Goal: Task Accomplishment & Management: Manage account settings

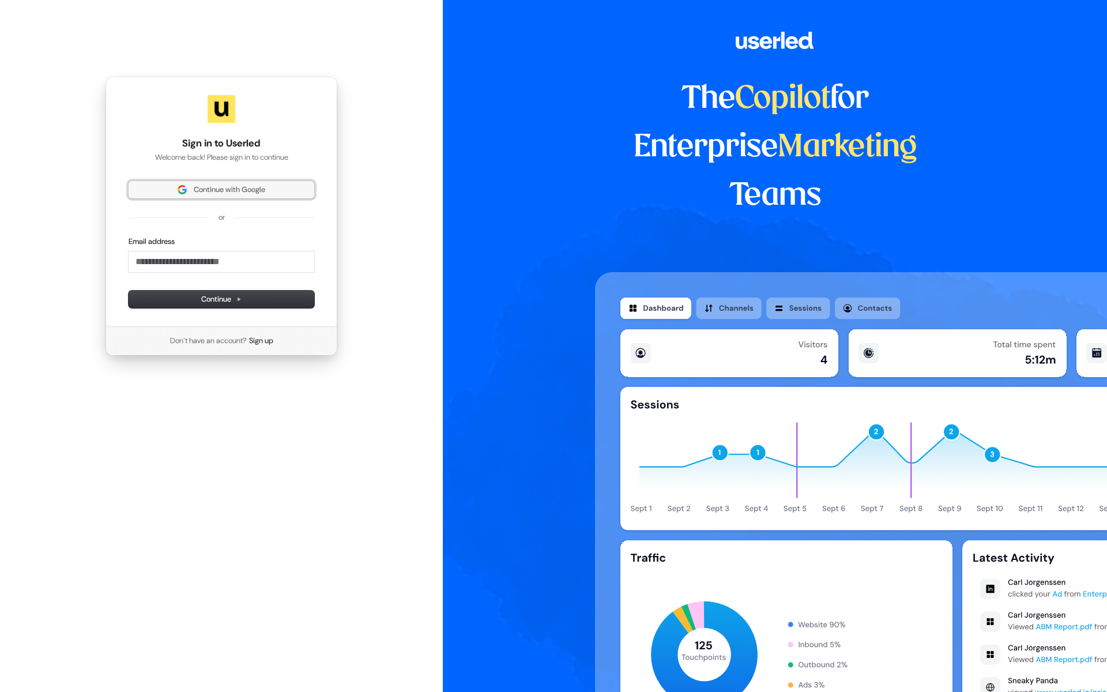
click at [214, 190] on span "Continue with Google" at bounding box center [229, 189] width 71 height 10
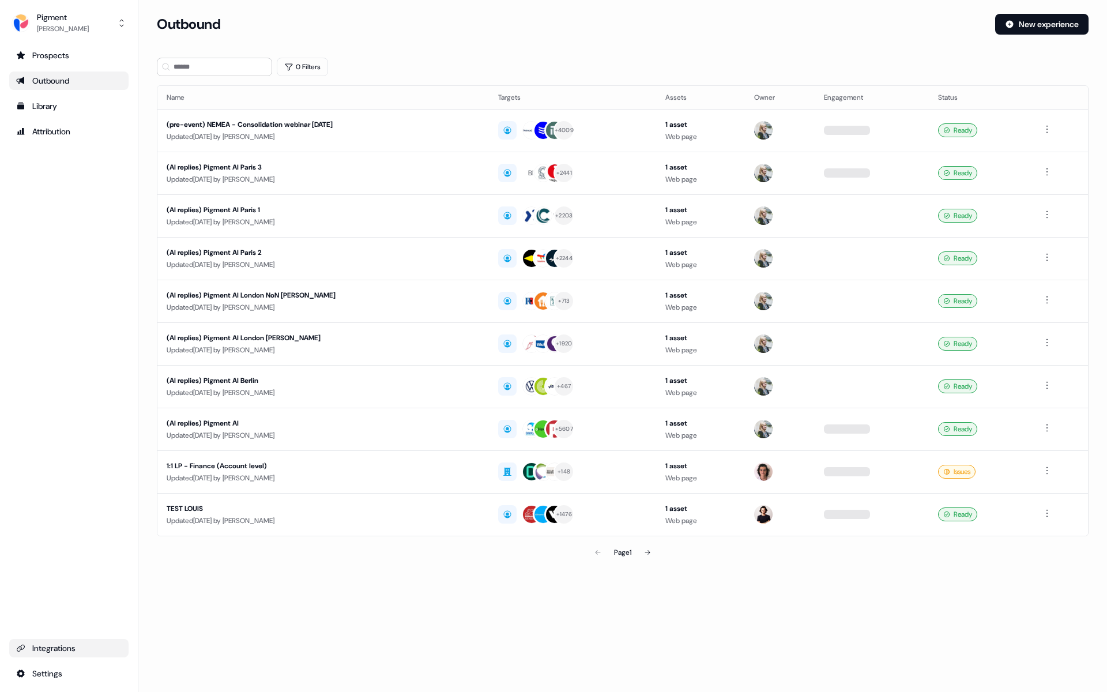
click at [73, 654] on link "Integrations" at bounding box center [68, 648] width 119 height 18
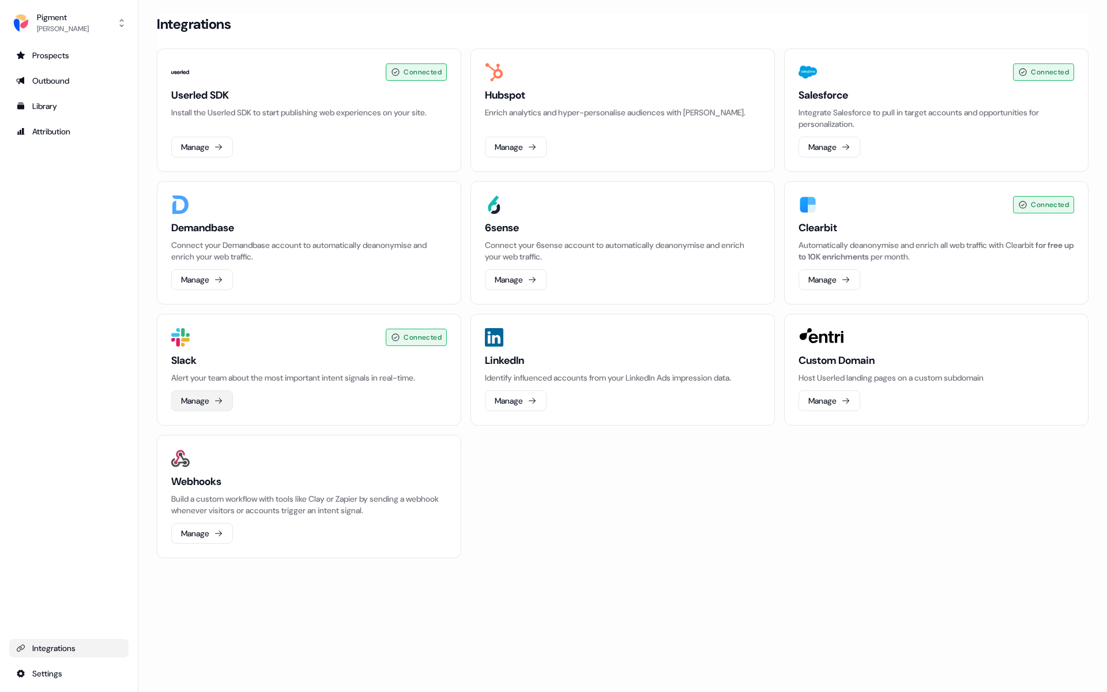
click at [178, 406] on button "Manage" at bounding box center [202, 400] width 62 height 21
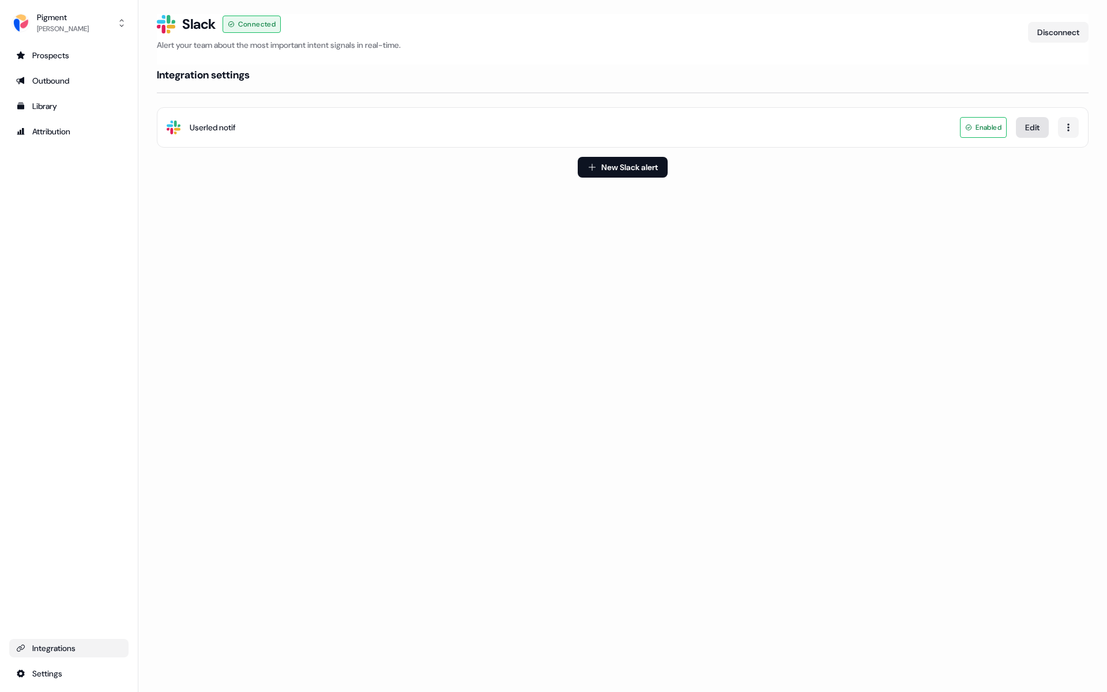
click at [1033, 124] on button "Edit" at bounding box center [1031, 127] width 33 height 21
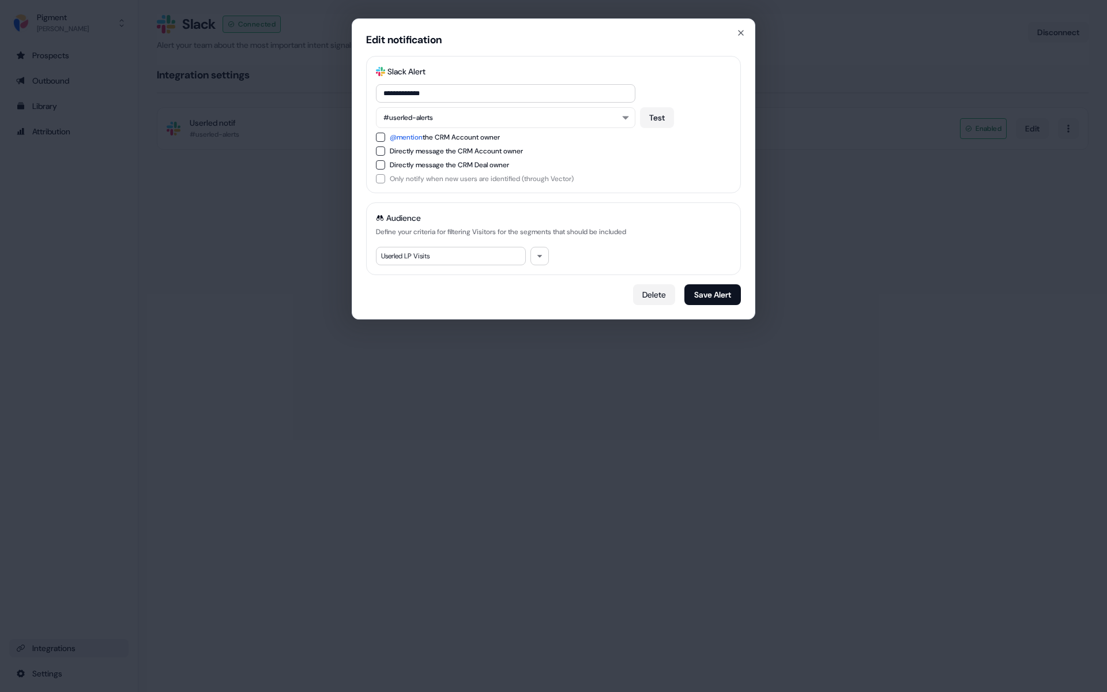
click at [659, 286] on button "Delete" at bounding box center [654, 294] width 42 height 21
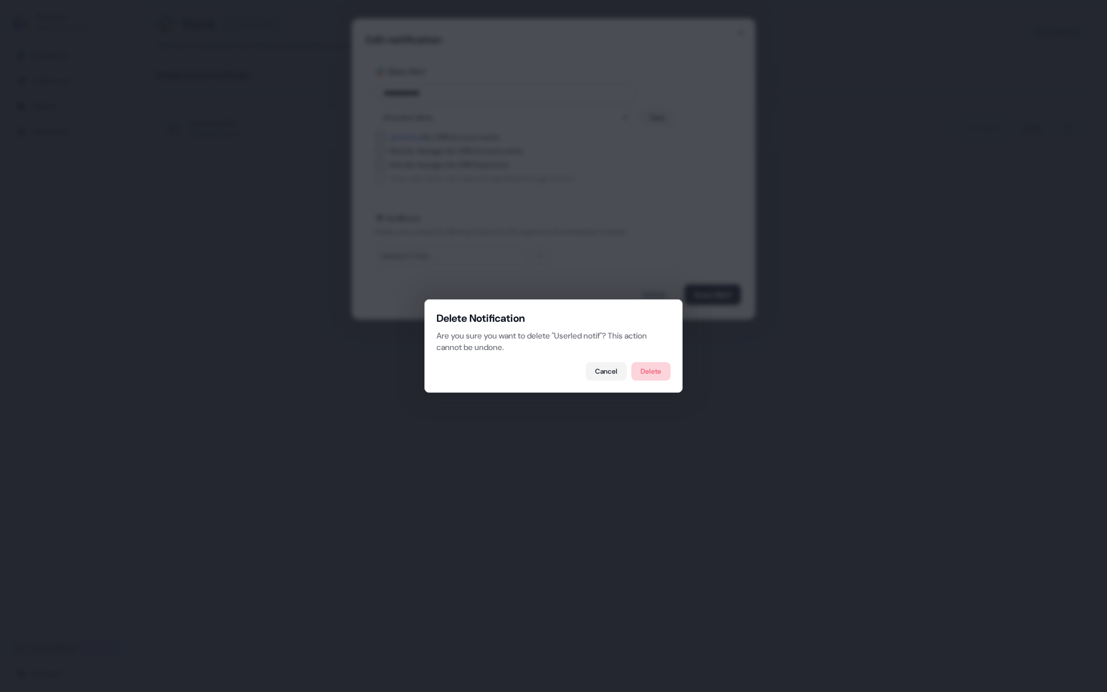
click at [637, 373] on button "Delete" at bounding box center [650, 371] width 39 height 18
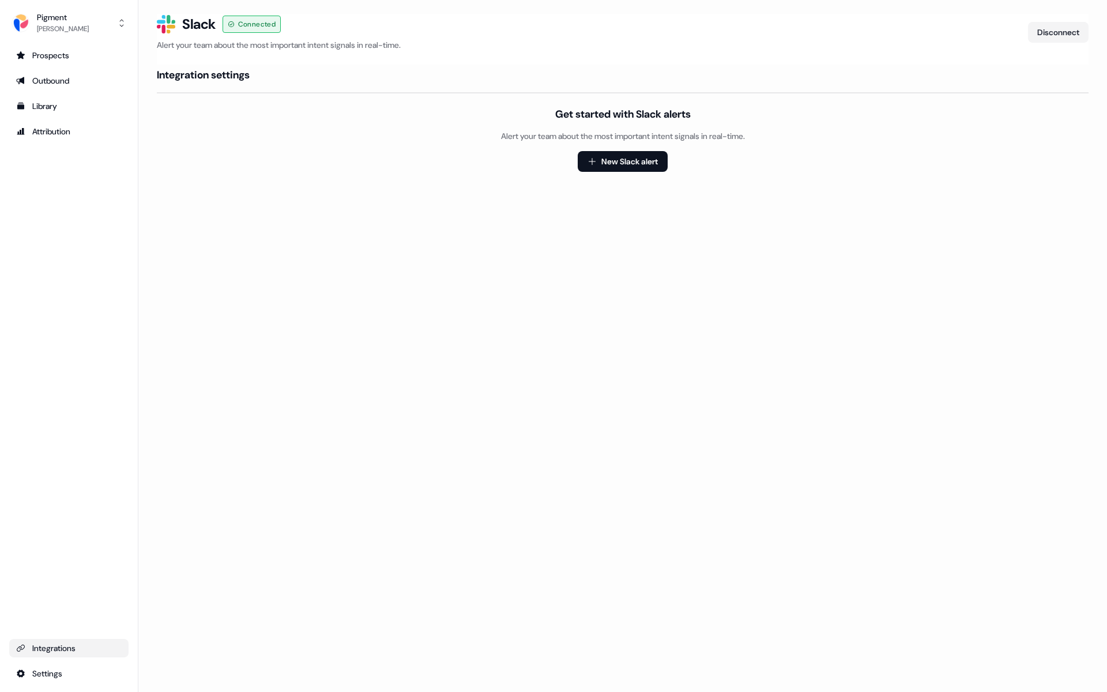
click at [61, 656] on link "Integrations" at bounding box center [68, 648] width 119 height 18
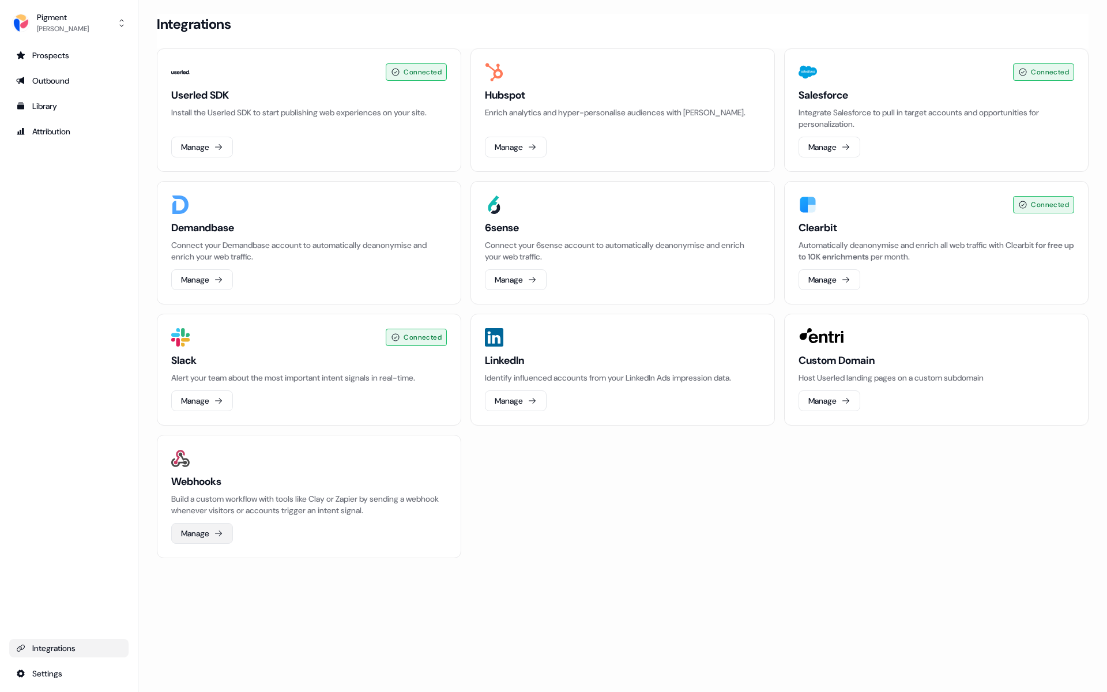
click at [199, 531] on button "Manage" at bounding box center [202, 533] width 62 height 21
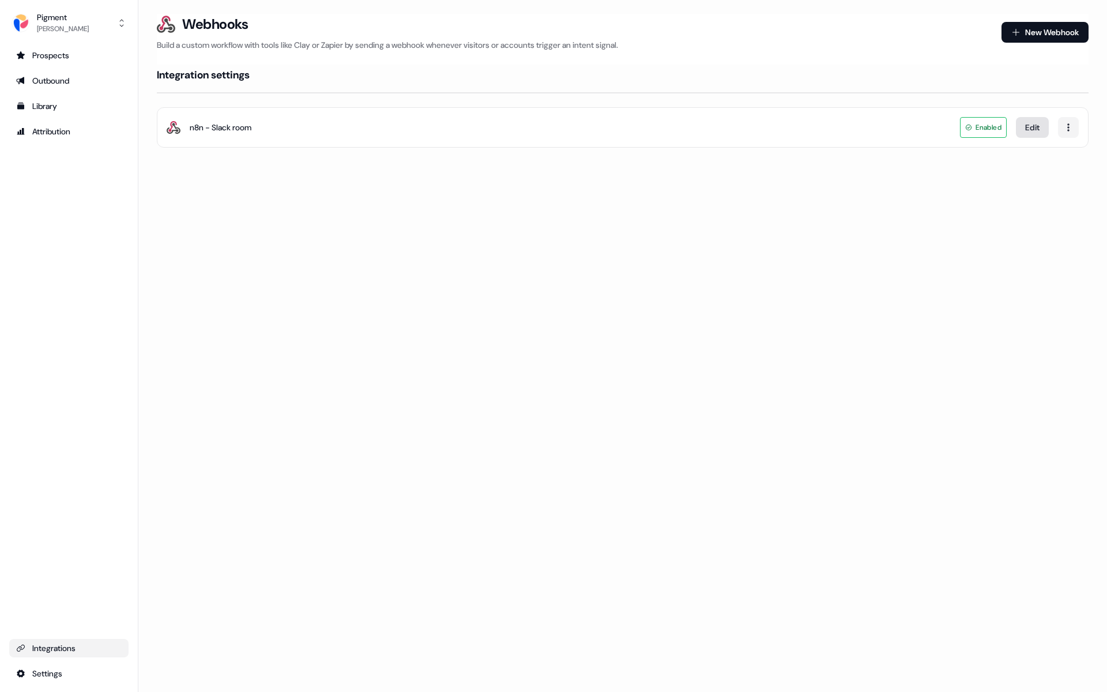
click at [1030, 122] on button "Edit" at bounding box center [1031, 127] width 33 height 21
click at [52, 57] on div "Prospects" at bounding box center [68, 56] width 105 height 12
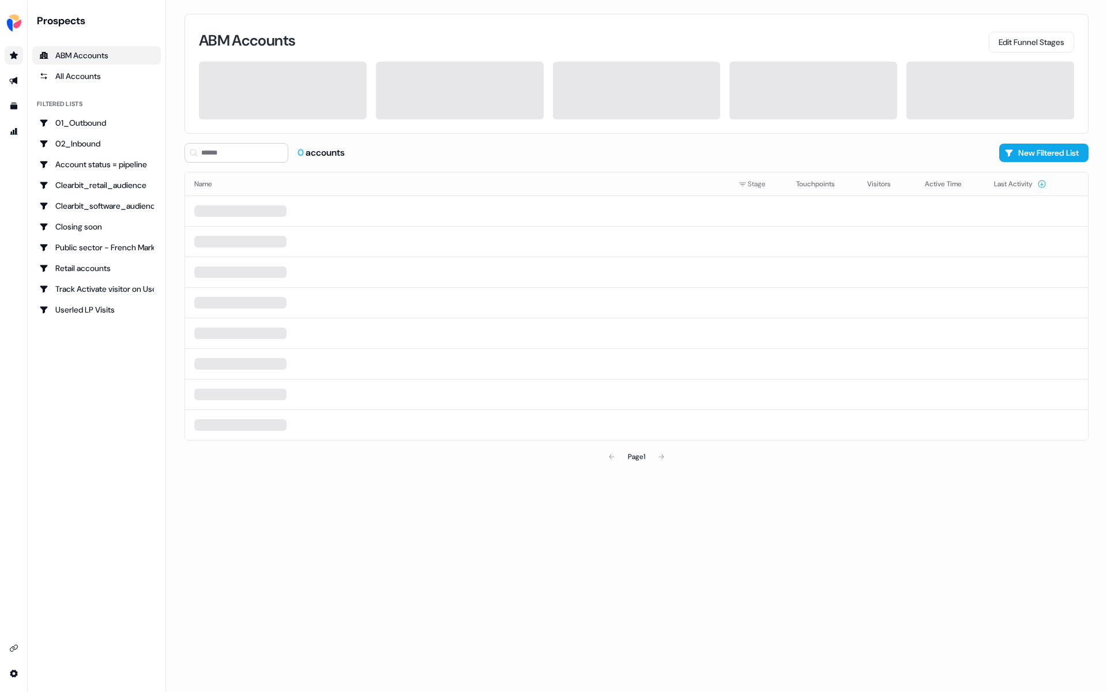
click at [52, 57] on div "ABM Accounts" at bounding box center [96, 56] width 115 height 12
click at [109, 310] on div "Userled LP Visits" at bounding box center [96, 310] width 115 height 12
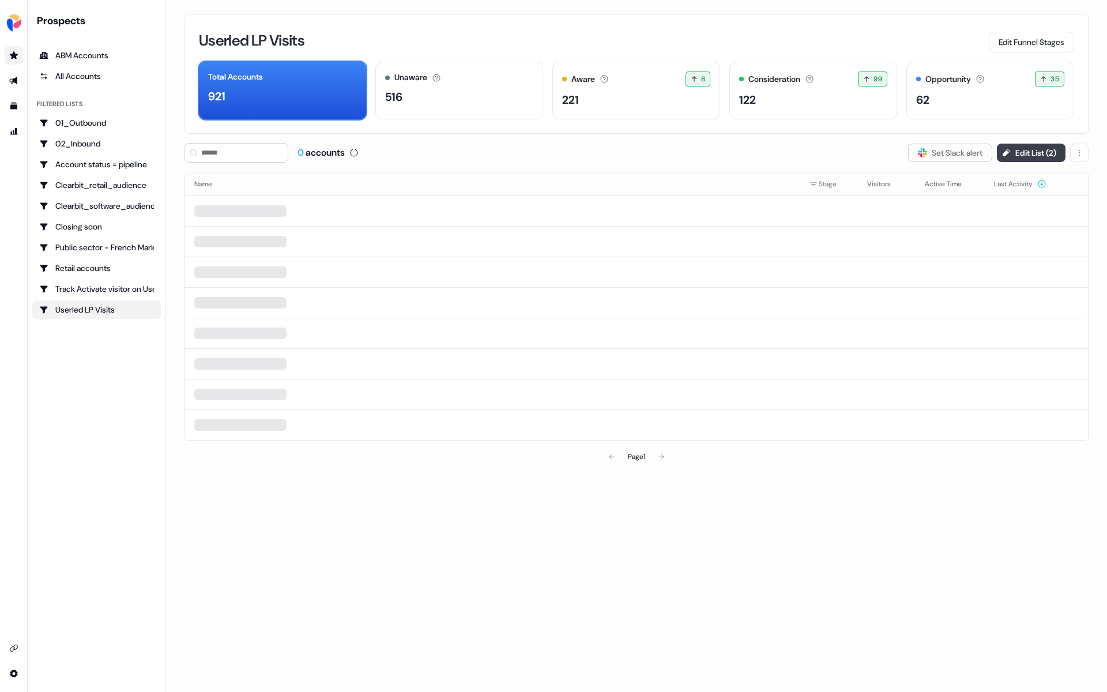
click at [1031, 149] on button "Edit List ( 2 )" at bounding box center [1030, 153] width 69 height 18
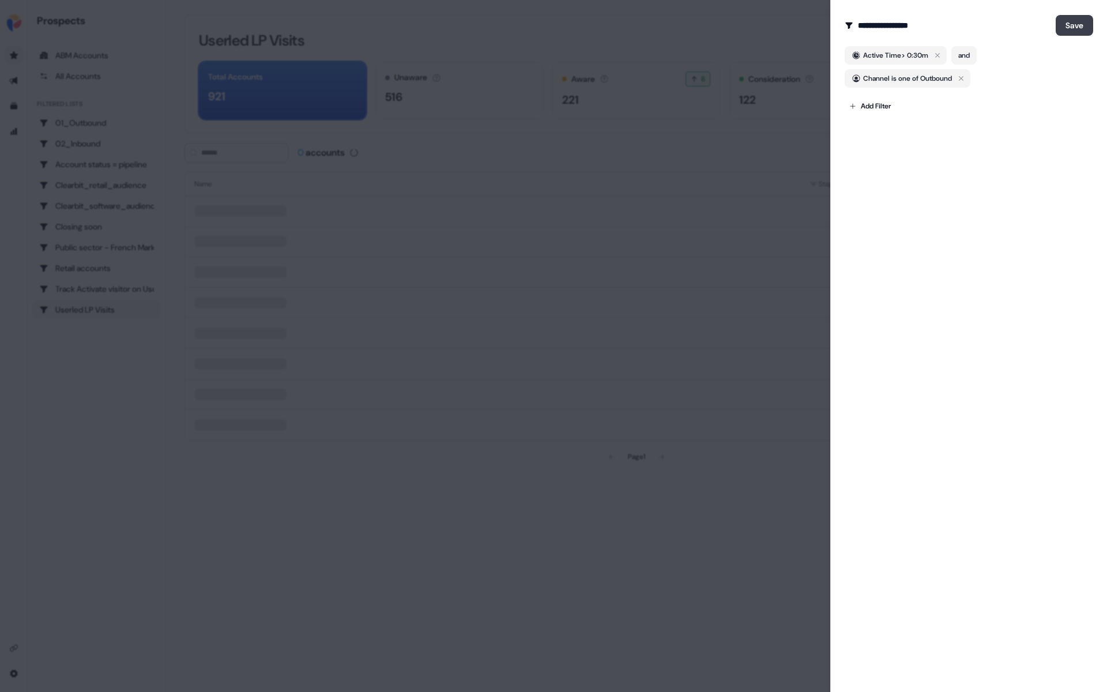
click at [1066, 27] on button "Save" at bounding box center [1073, 25] width 37 height 21
click at [643, 66] on div at bounding box center [553, 346] width 1107 height 692
